Goal: Information Seeking & Learning: Learn about a topic

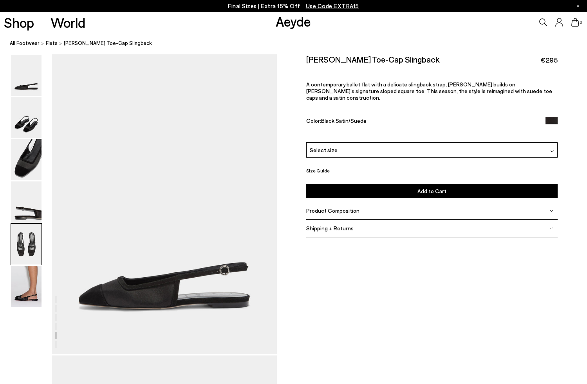
scroll to position [1195, 0]
